Goal: Task Accomplishment & Management: Complete application form

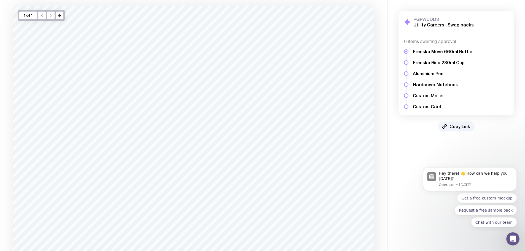
click at [406, 63] on div at bounding box center [406, 62] width 4 height 4
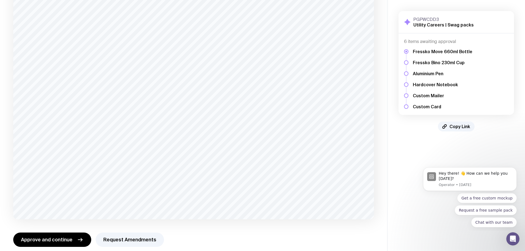
scroll to position [84, 0]
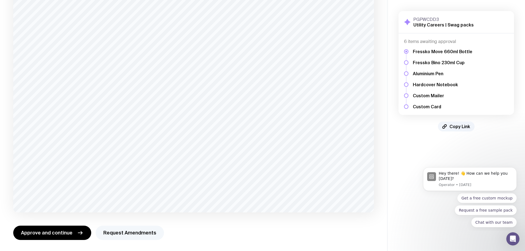
click at [128, 237] on button "Request Amendments" at bounding box center [130, 233] width 68 height 14
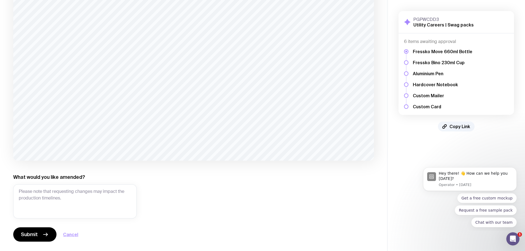
scroll to position [137, 0]
click at [72, 232] on button "Cancel" at bounding box center [70, 233] width 15 height 7
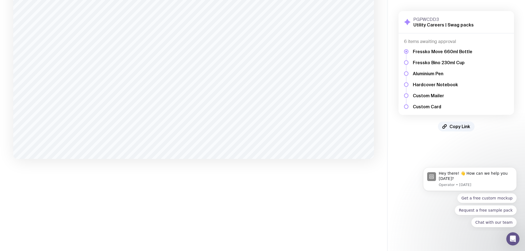
scroll to position [84, 0]
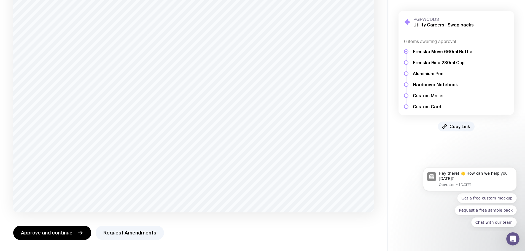
click at [408, 63] on div at bounding box center [406, 62] width 4 height 4
click at [417, 62] on h5 "Fressko Bino 230ml Cup" at bounding box center [443, 63] width 60 height 6
click at [123, 235] on button "Request Amendments" at bounding box center [130, 233] width 68 height 14
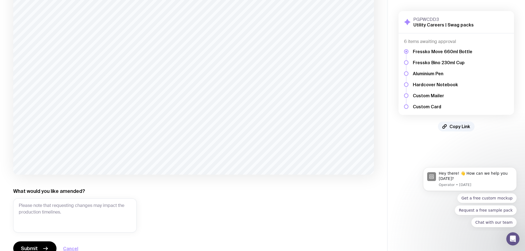
scroll to position [137, 0]
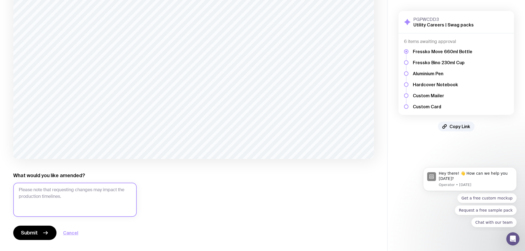
click at [37, 200] on textarea "What would you like amended?" at bounding box center [75, 200] width 124 height 34
click at [42, 198] on textarea "would like to make changes of the logo. I would like the full word." at bounding box center [75, 200] width 124 height 34
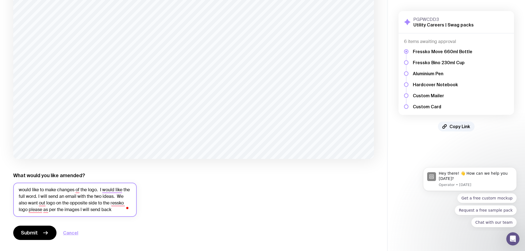
click at [36, 196] on textarea "would like to make changes of the logo. I would like the full word. I will send…" at bounding box center [75, 200] width 124 height 34
type textarea "would like to make changes of the logo. I would like the full logo not just the…"
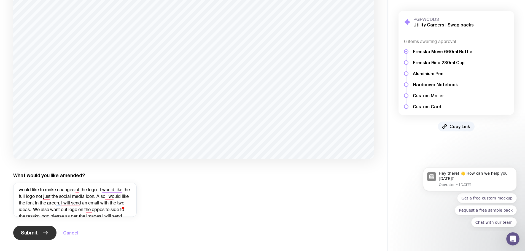
click at [36, 234] on span "Submit" at bounding box center [29, 233] width 17 height 7
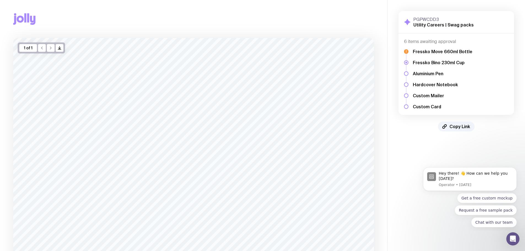
scroll to position [81, 0]
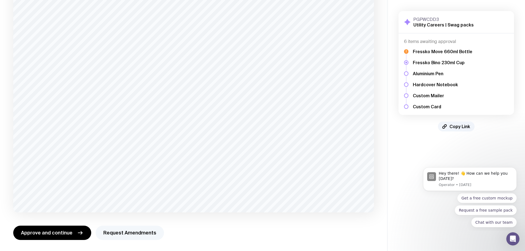
click at [120, 235] on button "Request Amendments" at bounding box center [130, 233] width 68 height 14
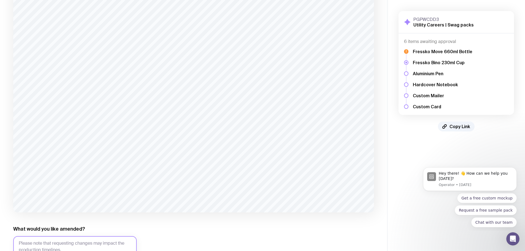
click at [81, 243] on textarea "What would you like amended?" at bounding box center [75, 253] width 124 height 34
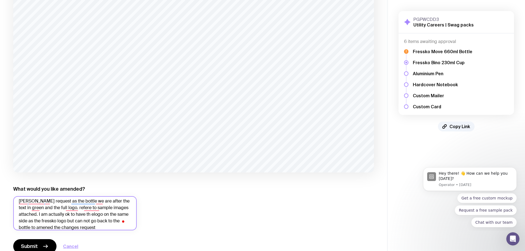
scroll to position [134, 0]
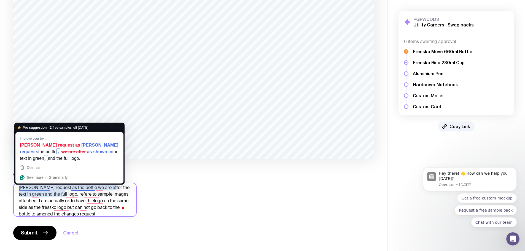
click at [28, 187] on textarea "[PERSON_NAME] request as the bottle we are after the text in green and the full…" at bounding box center [75, 200] width 124 height 34
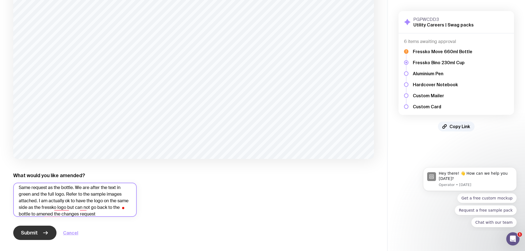
type textarea "Same request as the bottle. We are after the text in green and the full logo. R…"
click at [30, 236] on span "Submit" at bounding box center [29, 233] width 17 height 7
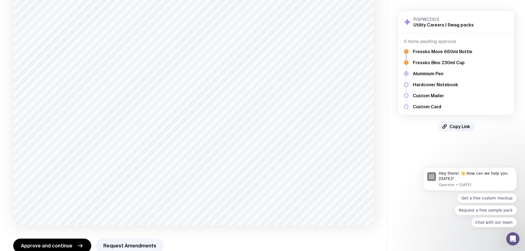
scroll to position [81, 0]
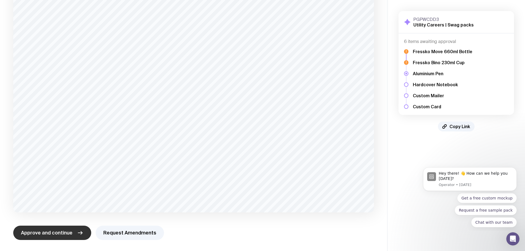
click at [65, 234] on span "Approve and continue" at bounding box center [47, 233] width 52 height 7
click at [124, 230] on button "Request Amendments" at bounding box center [130, 233] width 68 height 14
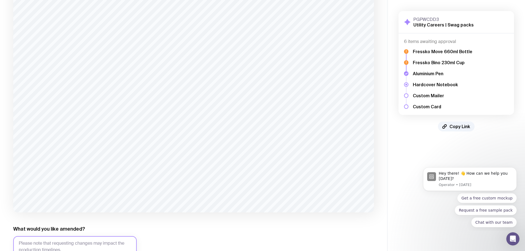
click at [72, 242] on textarea "What would you like amended?" at bounding box center [75, 253] width 124 height 34
type textarea "r"
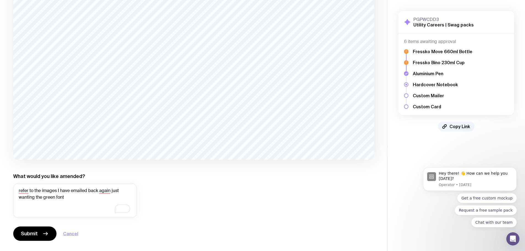
scroll to position [134, 0]
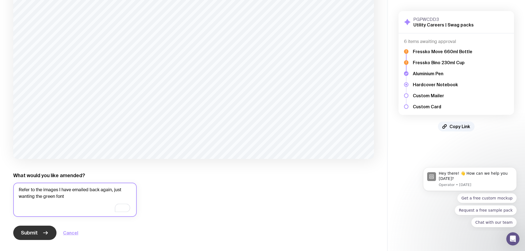
type textarea "Refer to the images I have emailed back again, just wanting the green font"
drag, startPoint x: 32, startPoint y: 234, endPoint x: 71, endPoint y: 201, distance: 50.5
click at [71, 201] on div "What would you like amended? Refer to the images I have emailed back again, jus…" at bounding box center [75, 206] width 124 height 68
click at [36, 231] on span "Submit" at bounding box center [29, 233] width 17 height 7
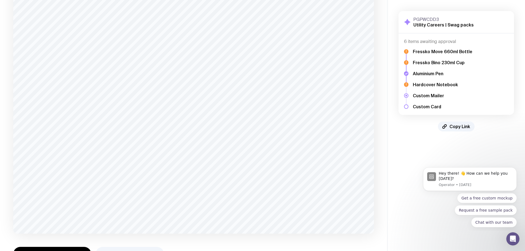
scroll to position [121, 0]
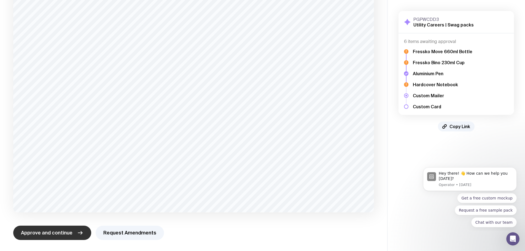
click at [54, 234] on span "Approve and continue" at bounding box center [47, 233] width 52 height 7
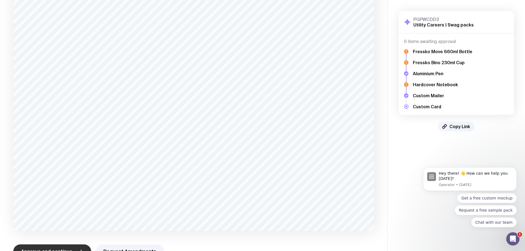
scroll to position [96, 0]
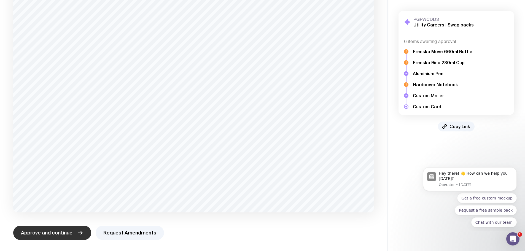
click at [68, 234] on span "Approve and continue" at bounding box center [47, 233] width 52 height 7
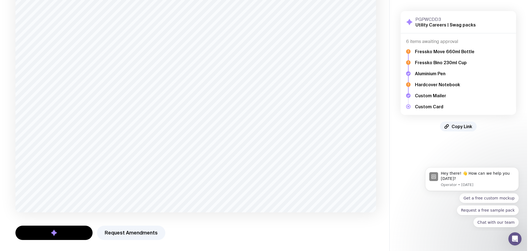
scroll to position [0, 0]
